Goal: Task Accomplishment & Management: Complete application form

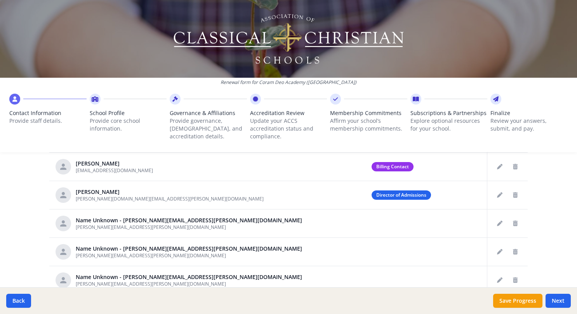
scroll to position [452, 0]
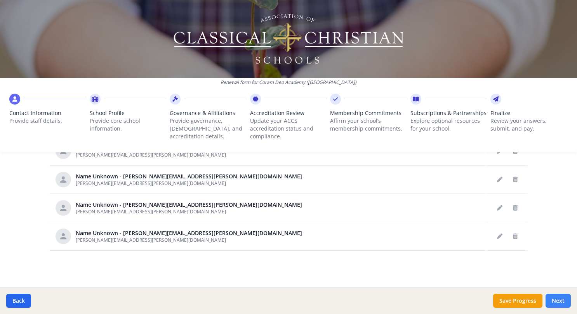
click at [427, 300] on button "Next" at bounding box center [558, 301] width 25 height 14
type input "[PHONE_NUMBER]"
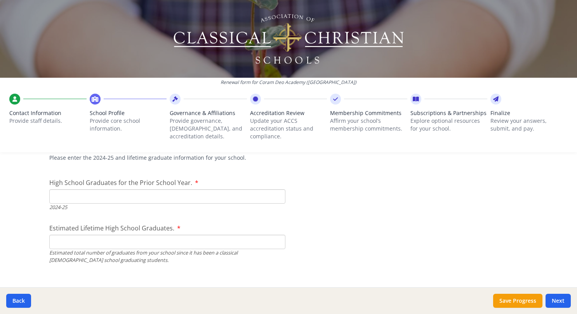
scroll to position [1149, 0]
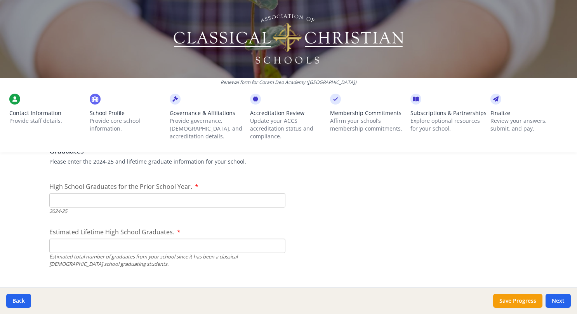
click at [89, 200] on input "High School Graduates for the Prior School Year." at bounding box center [167, 200] width 236 height 14
type input "97"
click at [68, 250] on input "Estimated Lifetime High School Graduates." at bounding box center [167, 245] width 236 height 14
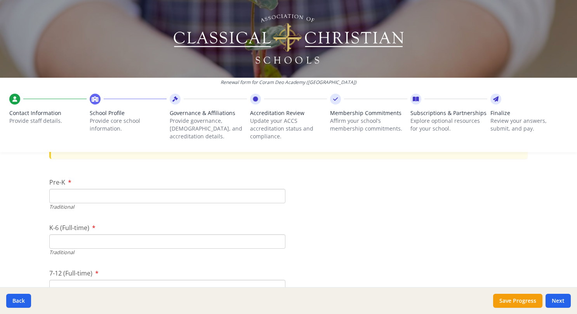
scroll to position [1648, 0]
type input "1164"
click at [96, 195] on input "Pre-K" at bounding box center [167, 196] width 236 height 14
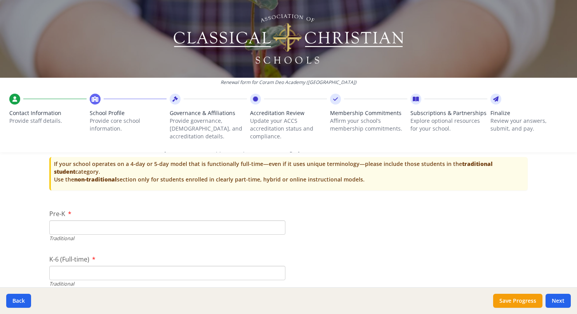
scroll to position [1615, 0]
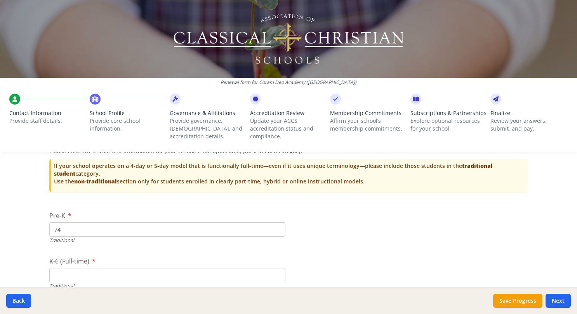
type input "74"
click at [85, 276] on input "K-6 (Full-time)" at bounding box center [167, 275] width 236 height 14
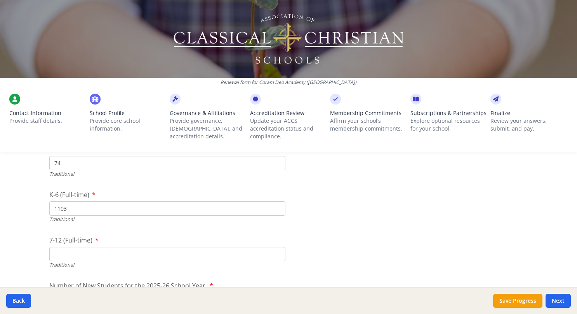
scroll to position [1682, 0]
type input "1103"
click at [61, 259] on input "7-12 (Full-time)" at bounding box center [167, 253] width 236 height 14
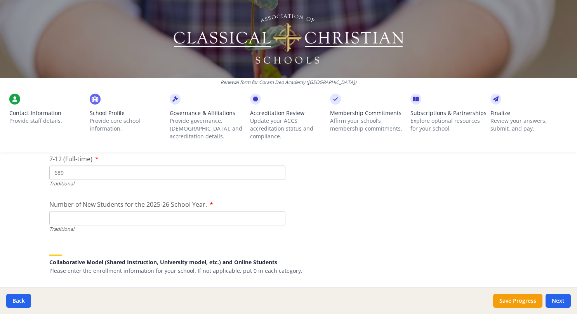
scroll to position [1763, 0]
type input "689"
click at [52, 219] on input "Number of New Students for the 2025-26 School Year." at bounding box center [167, 217] width 236 height 14
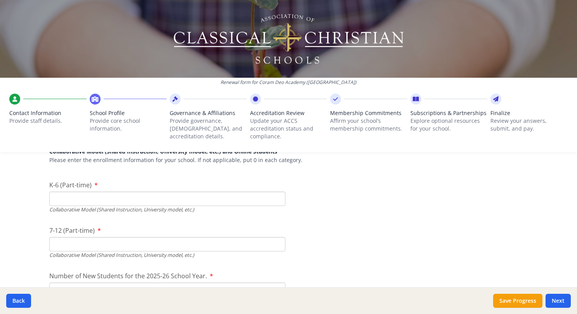
scroll to position [1874, 0]
type input "316"
click at [75, 198] on input "K-6 (Part-time)" at bounding box center [167, 198] width 236 height 14
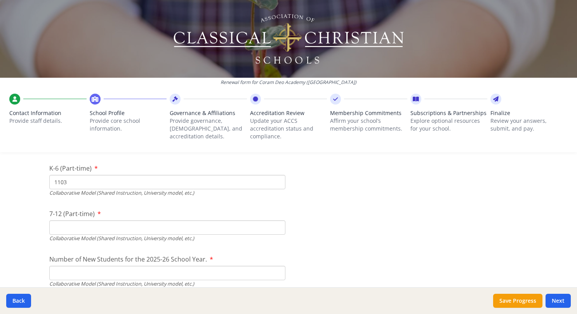
scroll to position [1890, 0]
type input "1103"
click at [61, 227] on input "7-12 (Part-time)" at bounding box center [167, 227] width 236 height 14
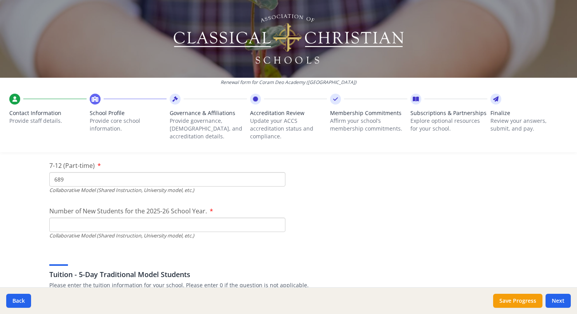
scroll to position [1938, 0]
type input "689"
click at [59, 49] on input "Number of New Students for the 2025-26 School Year." at bounding box center [167, 42] width 236 height 14
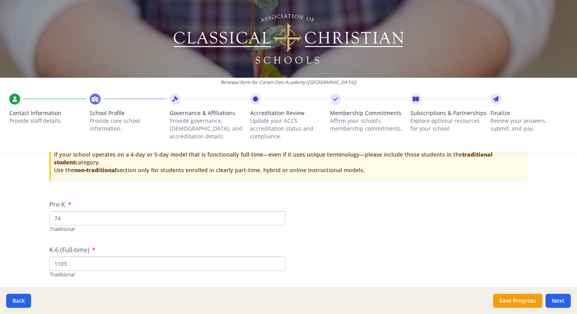
scroll to position [1659, 0]
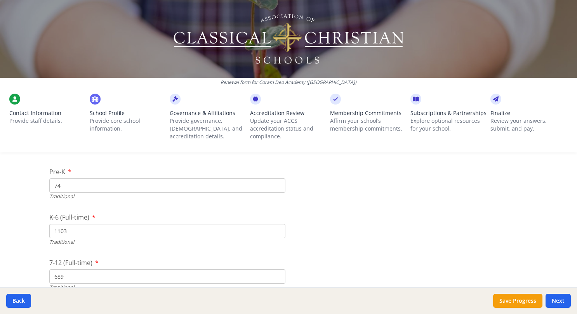
type input "316"
click at [84, 181] on input "74" at bounding box center [167, 185] width 236 height 14
type input "7"
click at [78, 237] on input "1103" at bounding box center [167, 244] width 236 height 14
type input "1"
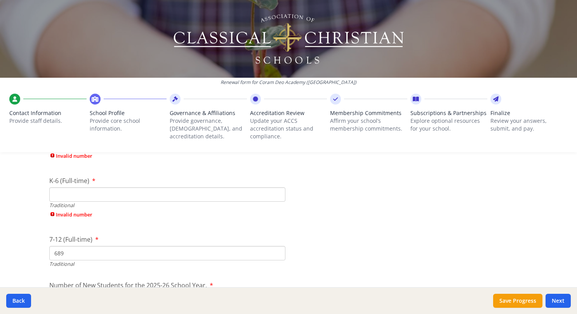
scroll to position [1709, 0]
click at [80, 252] on input "689" at bounding box center [167, 252] width 236 height 14
type input "6"
type input "0"
click at [64, 194] on input "K-6 (Full-time)" at bounding box center [167, 193] width 236 height 14
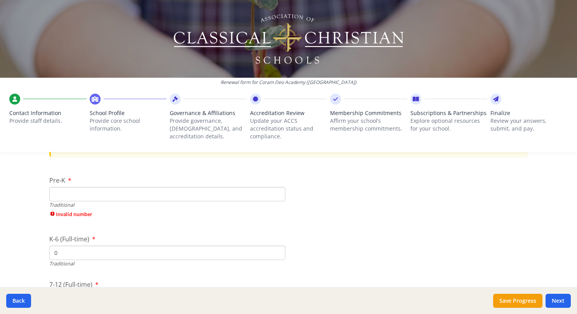
scroll to position [1650, 0]
type input "0"
click at [55, 194] on input "Pre-K" at bounding box center [167, 194] width 236 height 14
type input "0"
click at [147, 224] on div "K-6 (Full-time) 0 Traditional" at bounding box center [167, 237] width 236 height 33
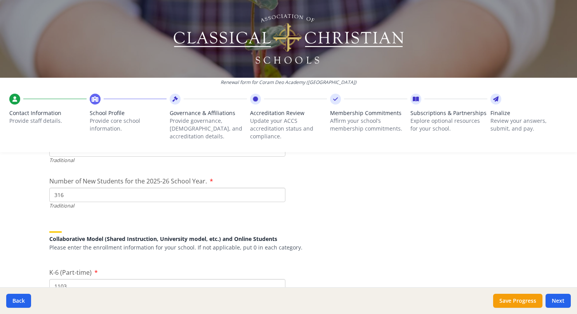
scroll to position [1783, 0]
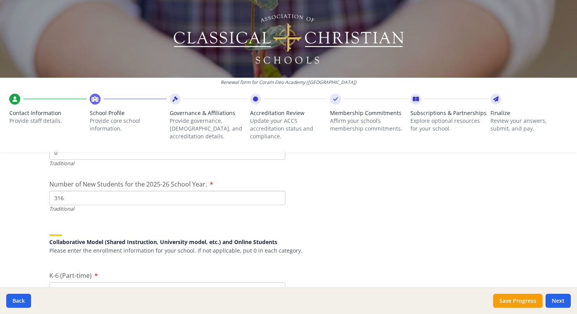
click at [78, 199] on input "316" at bounding box center [167, 198] width 236 height 14
type input "3"
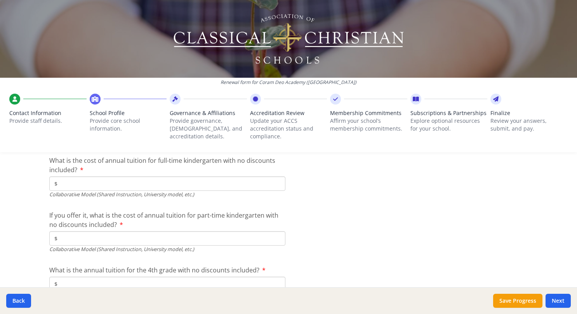
scroll to position [2442, 0]
type input "0"
type input "$7 400"
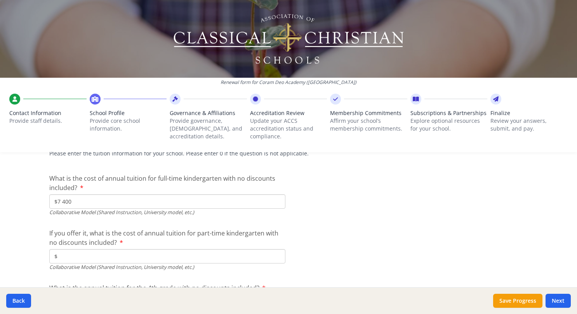
scroll to position [2428, 0]
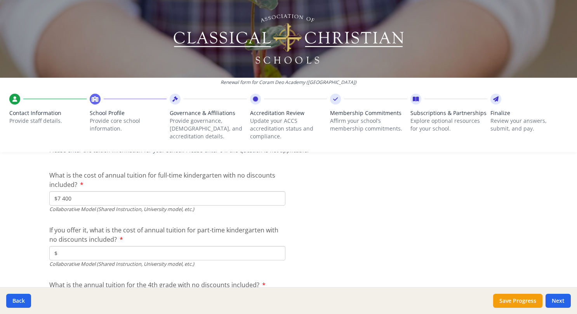
type input "$"
click at [73, 189] on div "What is the cost of annual tuition for full-time kindergarten with no discounts…" at bounding box center [167, 191] width 236 height 42
type input "$"
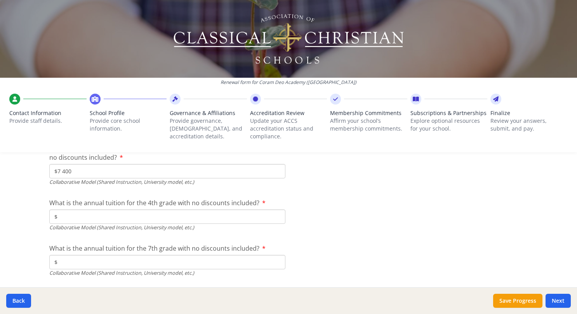
scroll to position [2510, 0]
type input "$7 400"
type input "$8 110"
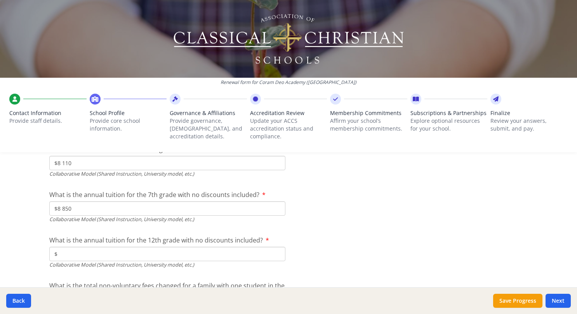
scroll to position [2565, 0]
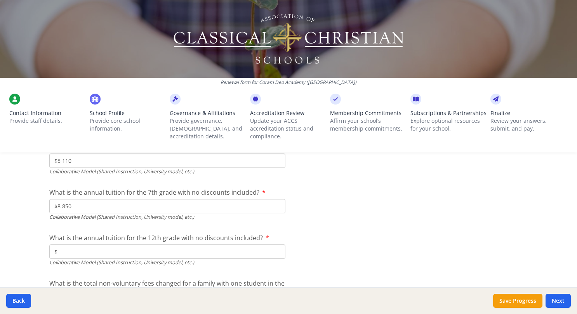
type input "$8 850"
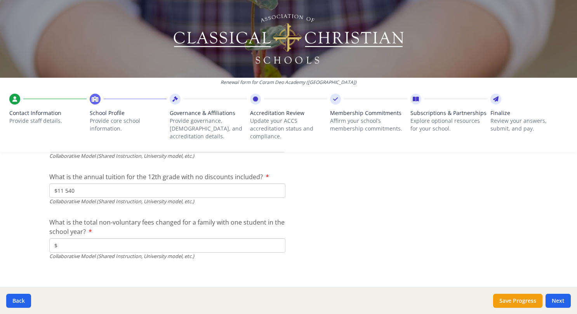
scroll to position [2627, 0]
type input "$11 540"
click at [70, 245] on input "$" at bounding box center [167, 245] width 236 height 14
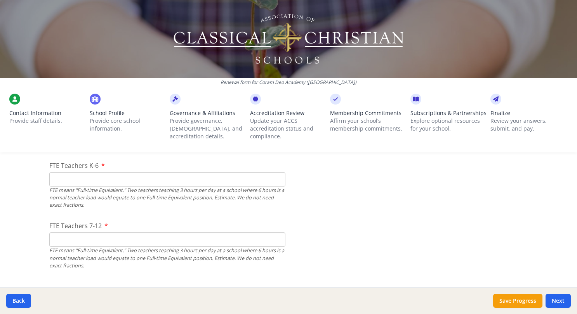
scroll to position [529, 0]
type input "$500"
click at [60, 179] on input "FTE Teachers K-6" at bounding box center [167, 179] width 236 height 14
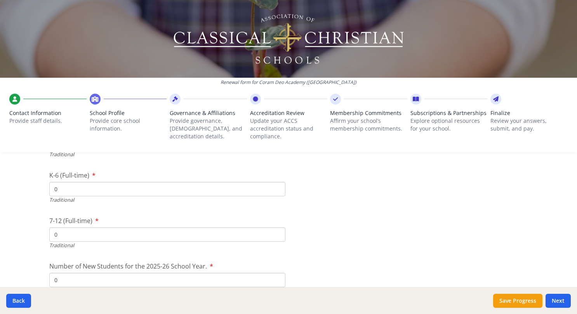
scroll to position [1703, 0]
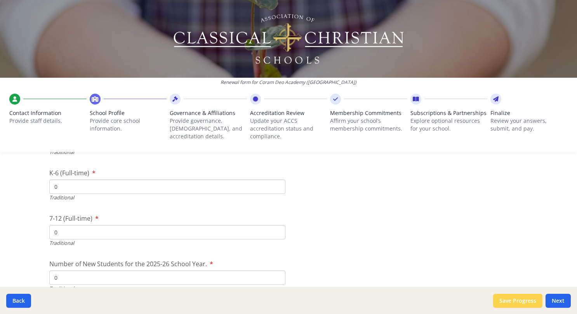
click at [427, 302] on button "Save Progress" at bounding box center [517, 301] width 49 height 14
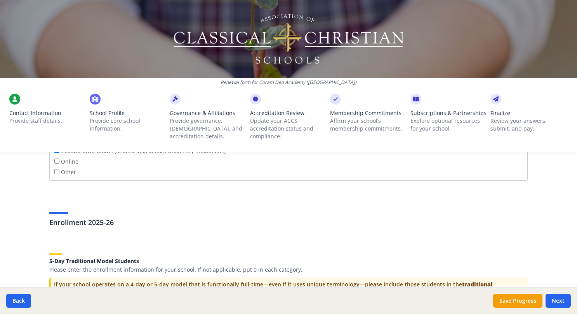
scroll to position [1492, 0]
